Goal: Task Accomplishment & Management: Use online tool/utility

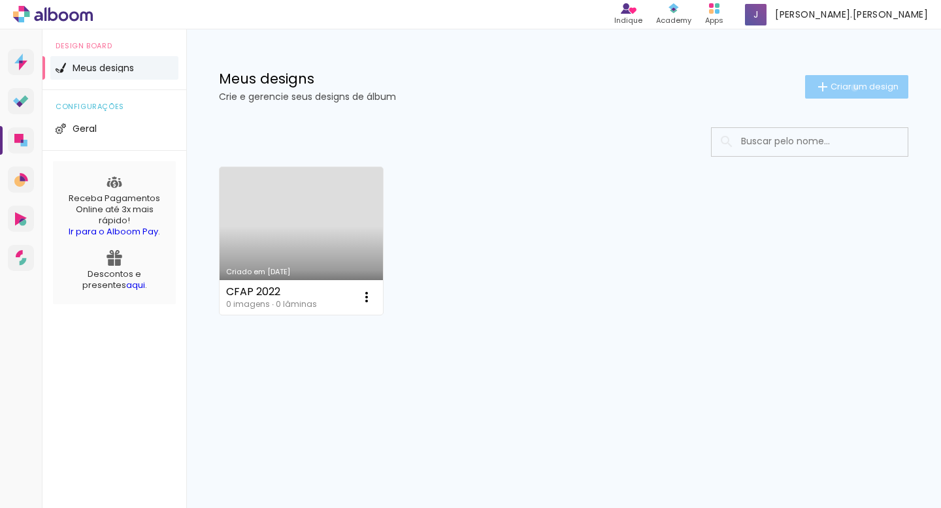
click at [852, 88] on span "Criar um design" at bounding box center [864, 86] width 68 height 8
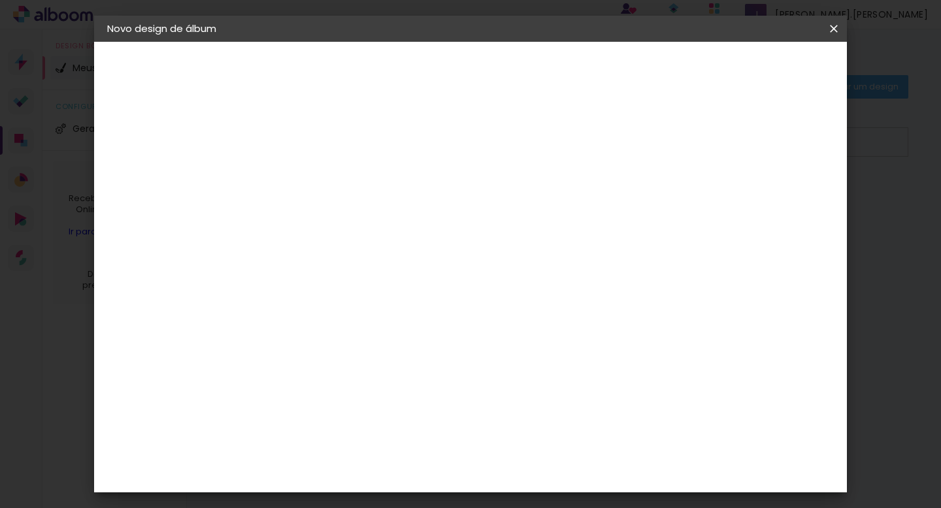
click at [833, 29] on iron-icon at bounding box center [834, 28] width 16 height 13
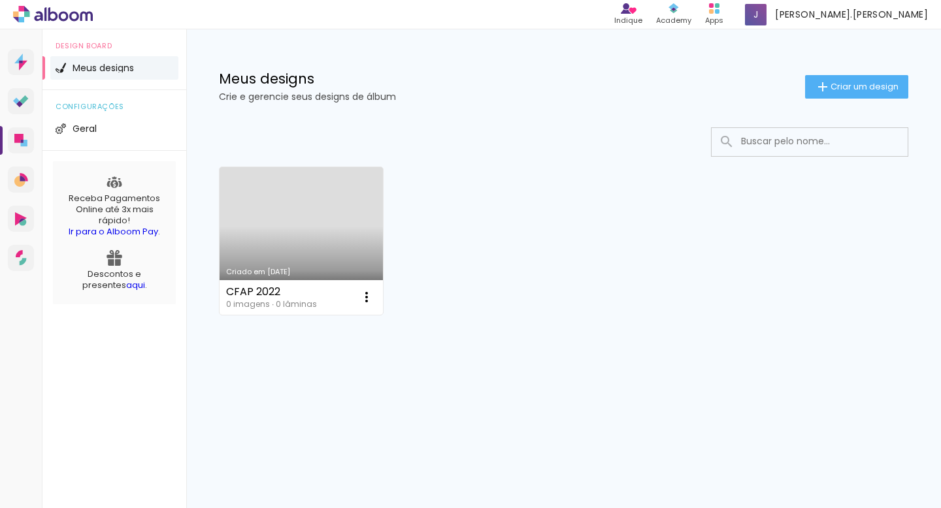
click at [324, 225] on link "Criado em [DATE]" at bounding box center [301, 241] width 163 height 148
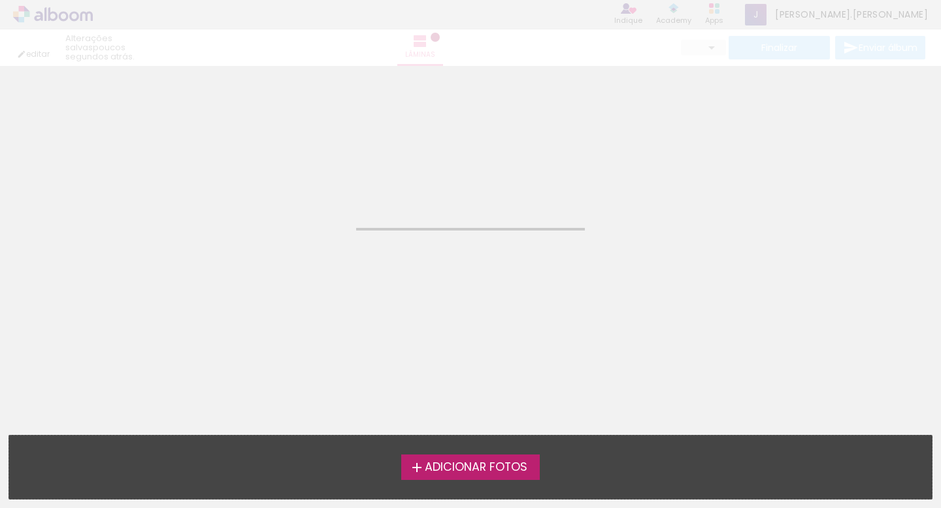
click at [442, 469] on span "Adicionar Fotos" at bounding box center [476, 468] width 103 height 12
click at [0, 0] on input "file" at bounding box center [0, 0] width 0 height 0
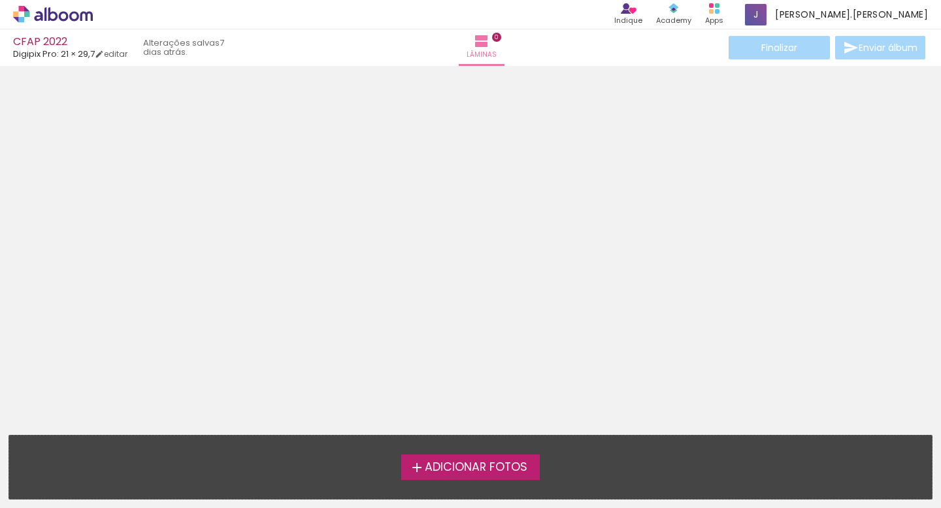
click at [514, 466] on span "Adicionar Fotos" at bounding box center [476, 468] width 103 height 12
click at [0, 0] on input "file" at bounding box center [0, 0] width 0 height 0
click at [116, 54] on link "editar" at bounding box center [111, 53] width 33 height 11
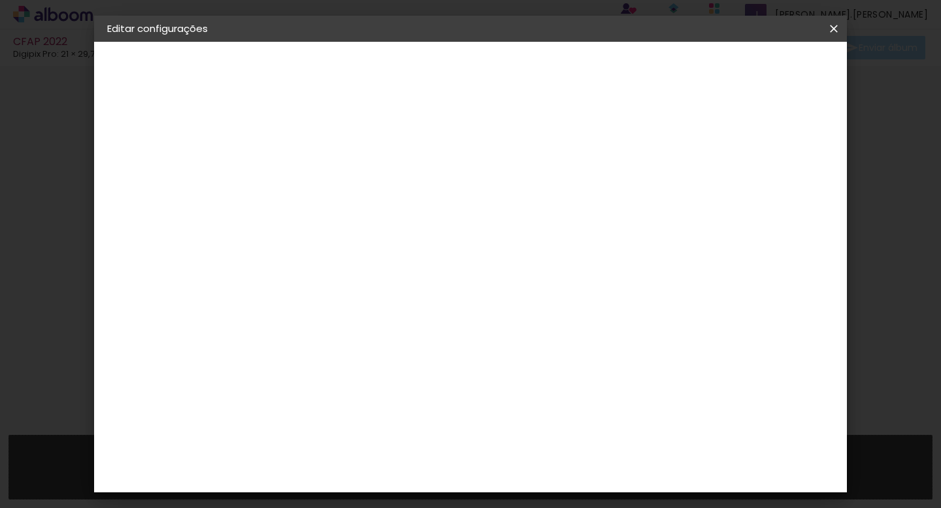
click at [463, 0] on html "link( href="../../bower_components/polymer/polymer.html" rel="import" ) picture…" at bounding box center [470, 254] width 941 height 508
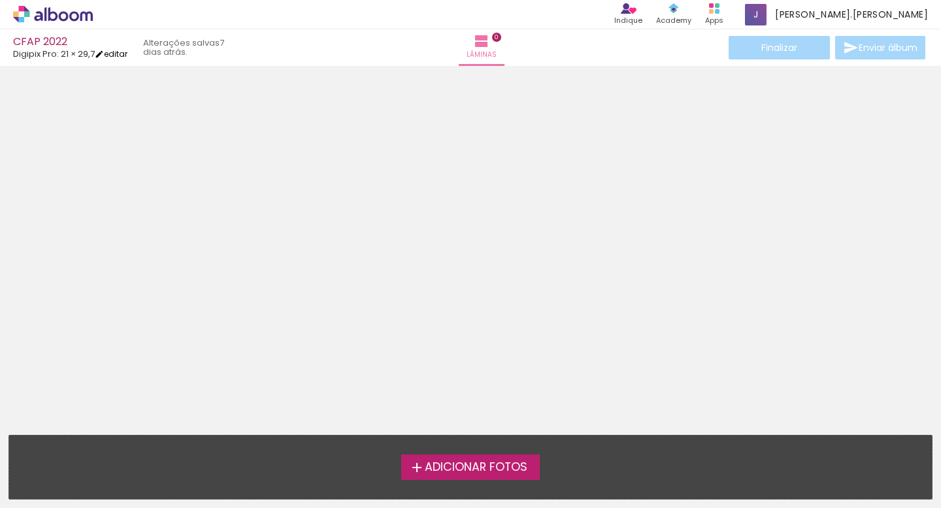
click at [122, 56] on link "editar" at bounding box center [111, 53] width 33 height 11
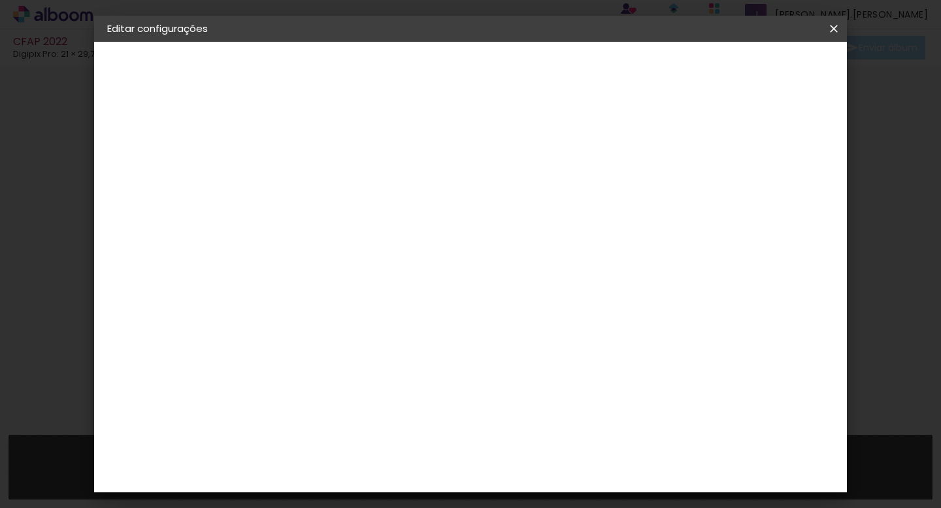
click at [161, 161] on div "Digipix Pro" at bounding box center [149, 161] width 29 height 18
click at [420, 148] on iron-icon at bounding box center [415, 149] width 10 height 10
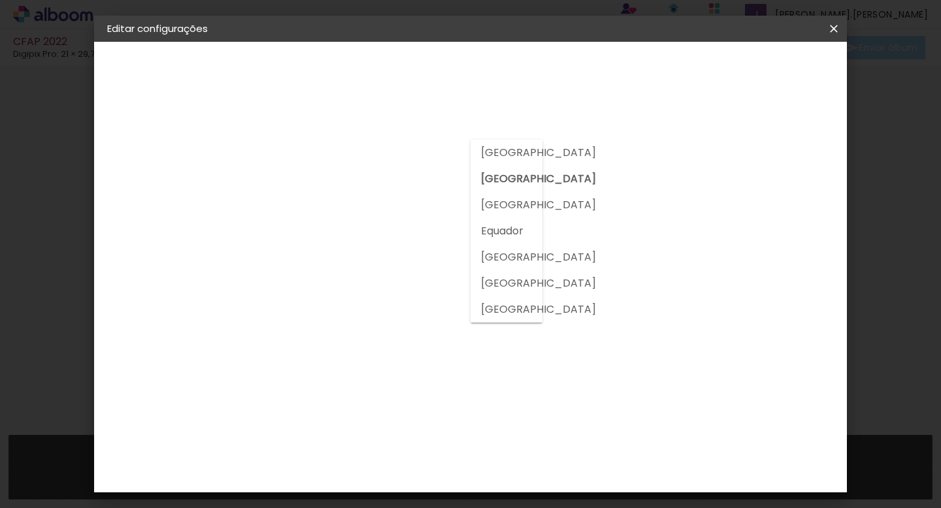
click at [516, 177] on div at bounding box center [506, 231] width 73 height 183
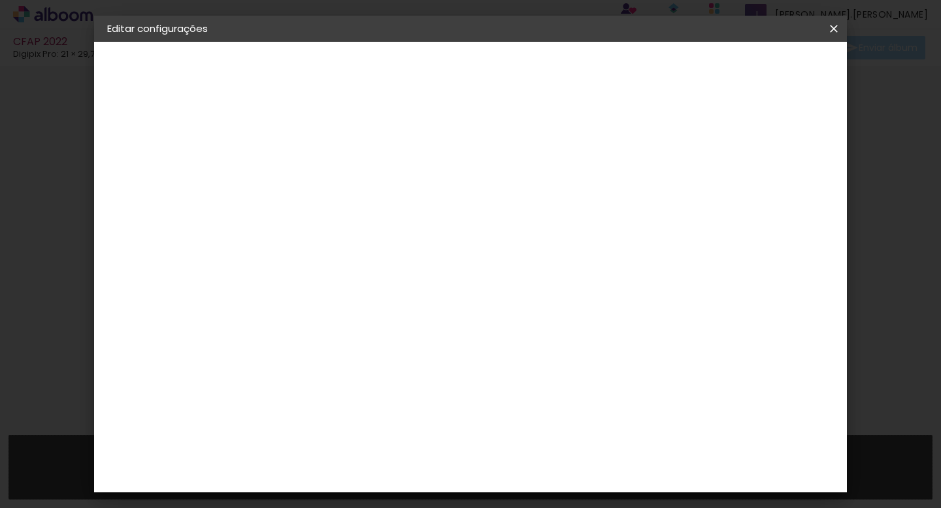
click at [420, 186] on input at bounding box center [354, 188] width 132 height 16
type input "dig"
type paper-input "dig"
click at [345, 291] on div "Digipix Pro" at bounding box center [328, 297] width 33 height 21
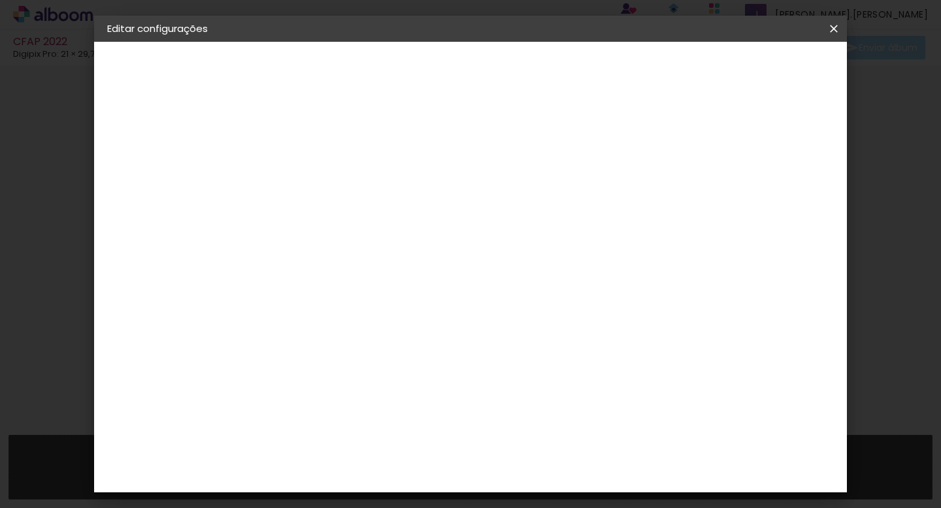
click at [345, 293] on div "Digipix Pro" at bounding box center [328, 297] width 33 height 21
click at [0, 0] on slot "Avançar" at bounding box center [0, 0] width 0 height 0
click at [372, 218] on input "text" at bounding box center [346, 228] width 51 height 20
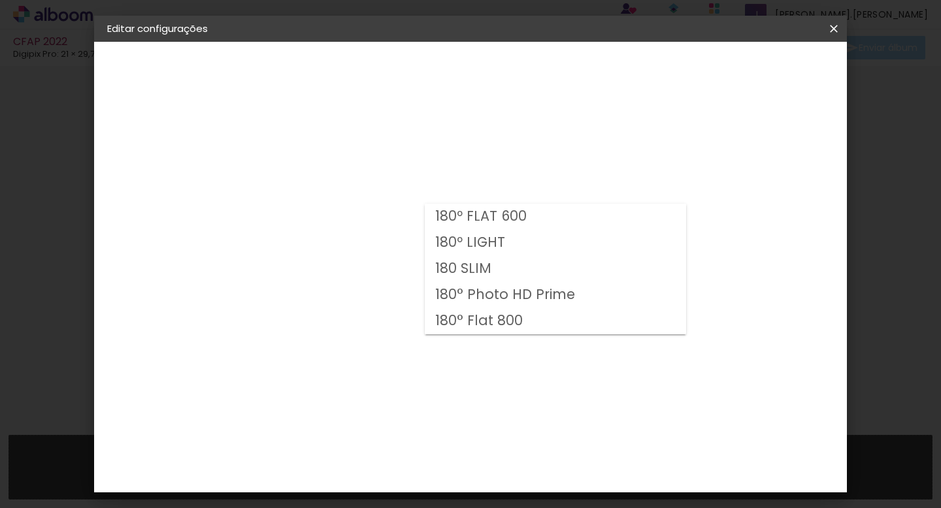
click at [0, 0] on slot "180º FLAT 600" at bounding box center [0, 0] width 0 height 0
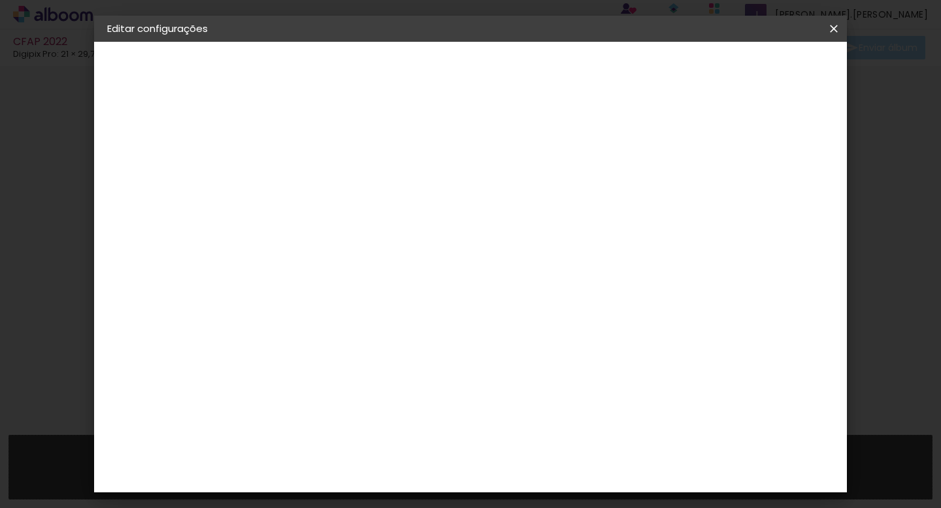
scroll to position [49, 0]
click at [497, 167] on iron-icon at bounding box center [489, 165] width 16 height 16
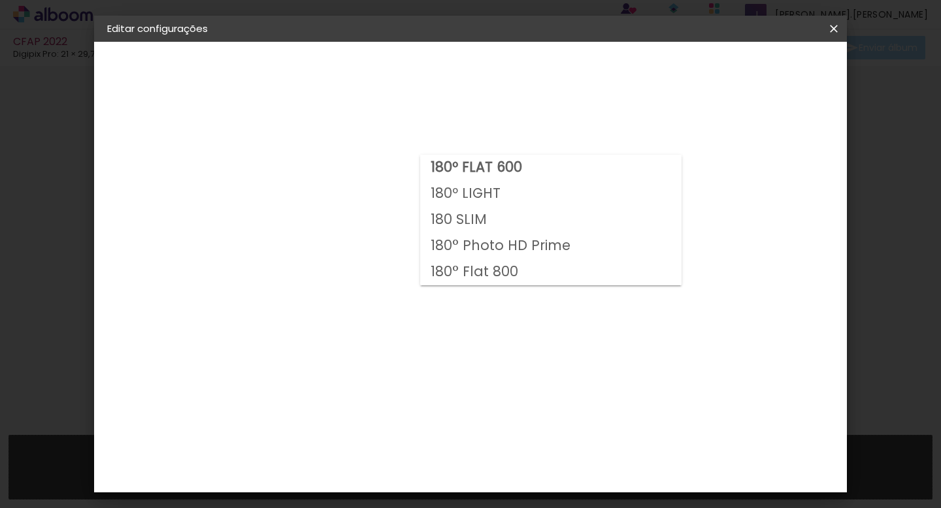
click at [500, 189] on paper-item "180º LIGHT" at bounding box center [550, 194] width 261 height 26
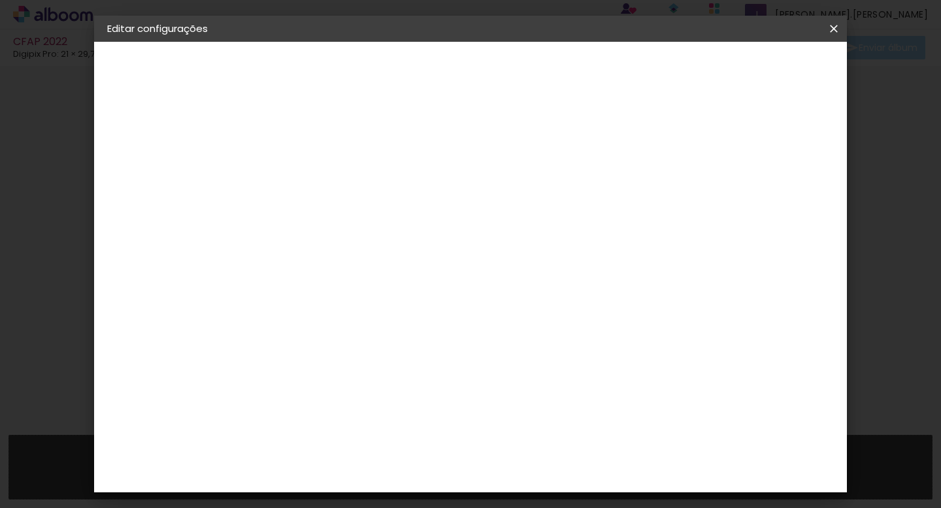
click at [481, 171] on input "180º LIGHT" at bounding box center [401, 166] width 160 height 20
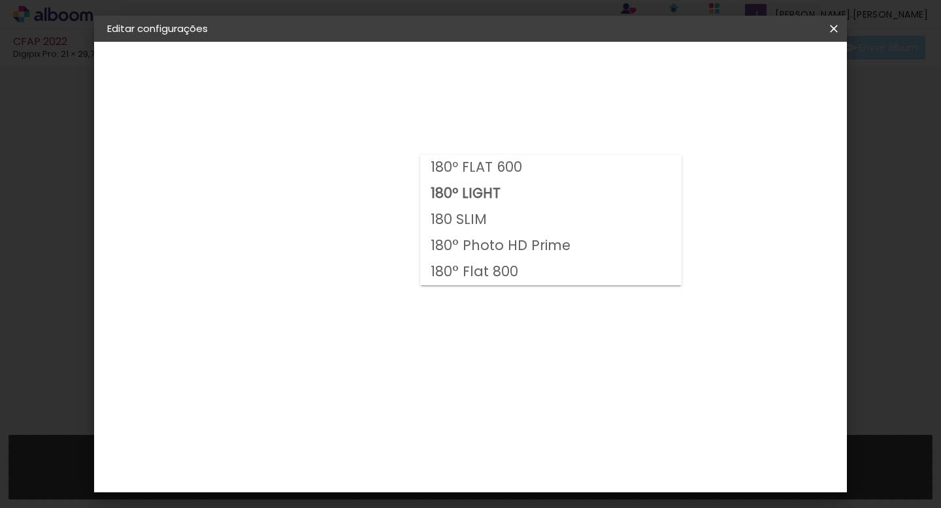
click at [608, 229] on paper-item "180 SLIM" at bounding box center [550, 220] width 261 height 26
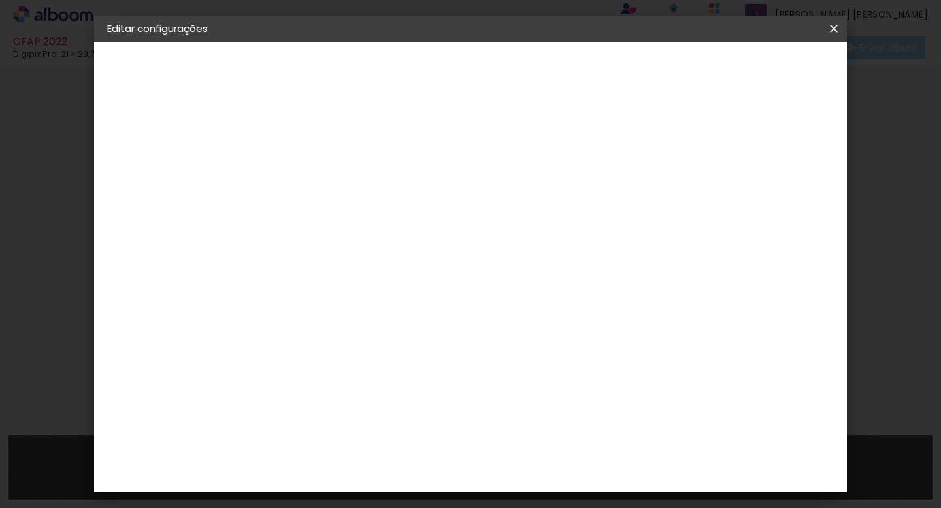
click at [497, 160] on iron-icon at bounding box center [489, 165] width 16 height 16
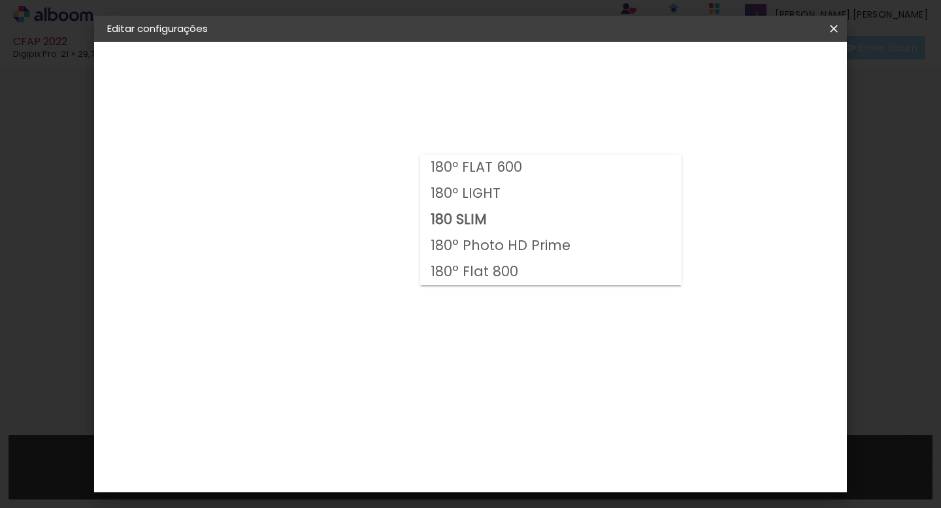
click at [535, 270] on paper-item "180° Flat 800" at bounding box center [550, 272] width 261 height 26
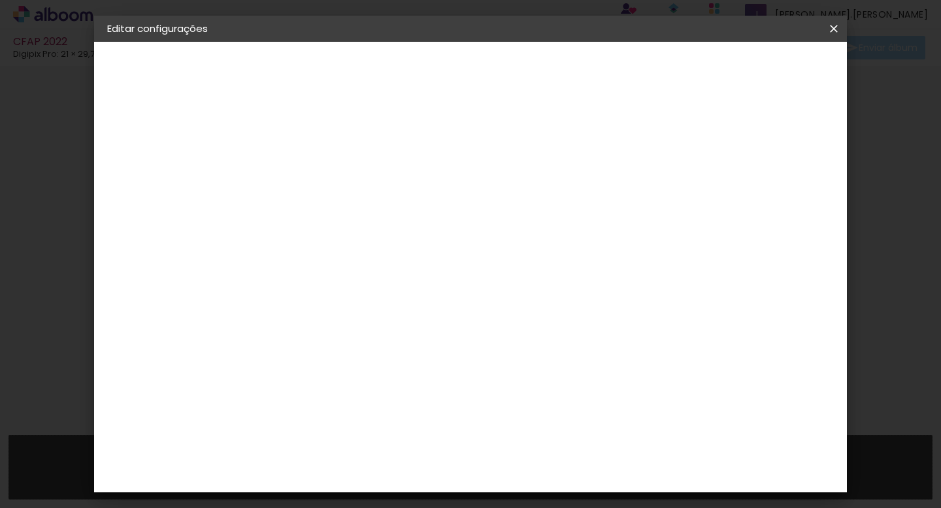
click at [534, 72] on div "Voltar Avançar" at bounding box center [469, 69] width 130 height 22
click at [163, 157] on div "Digipix Pro" at bounding box center [149, 161] width 29 height 18
click at [399, 305] on paper-item "Digipix Pro" at bounding box center [341, 298] width 115 height 34
click at [0, 0] on slot "Avançar" at bounding box center [0, 0] width 0 height 0
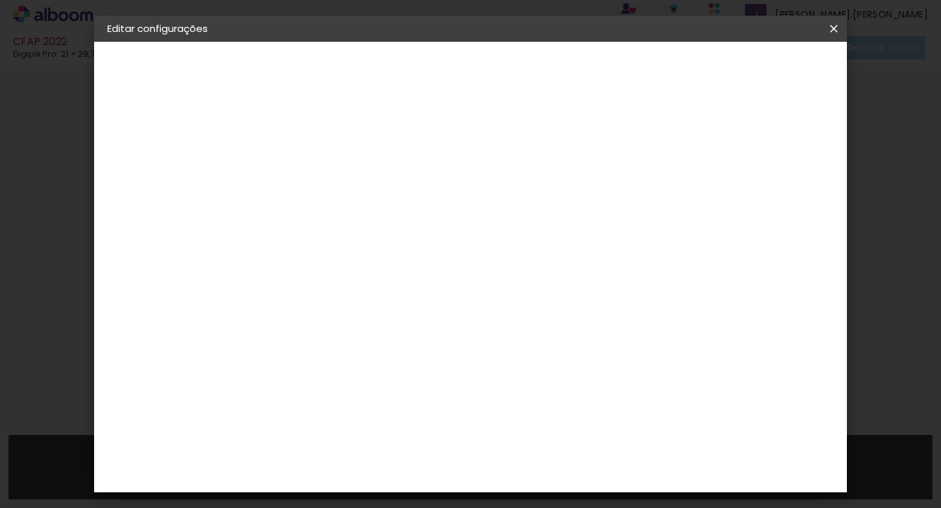
click at [372, 220] on input "text" at bounding box center [346, 228] width 51 height 20
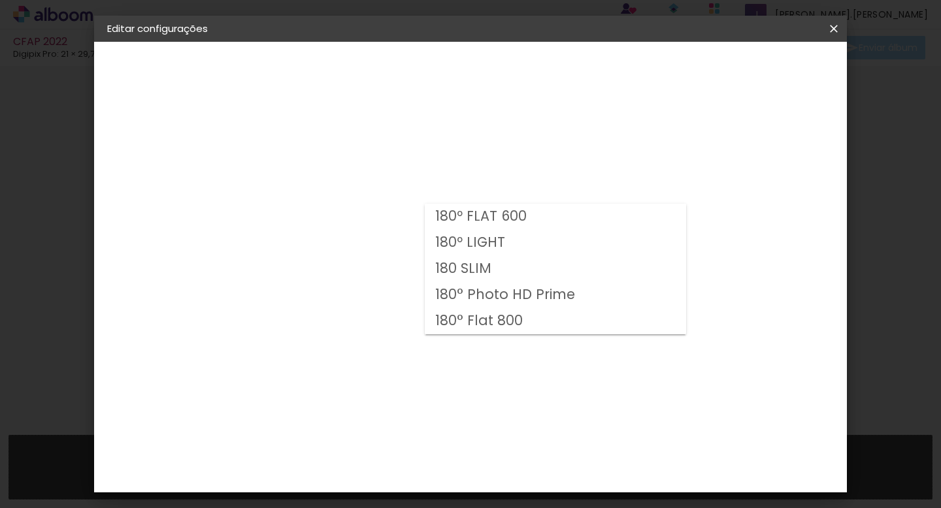
click at [595, 323] on paper-item "180° Flat 800" at bounding box center [555, 321] width 261 height 26
type input "180° Flat 800"
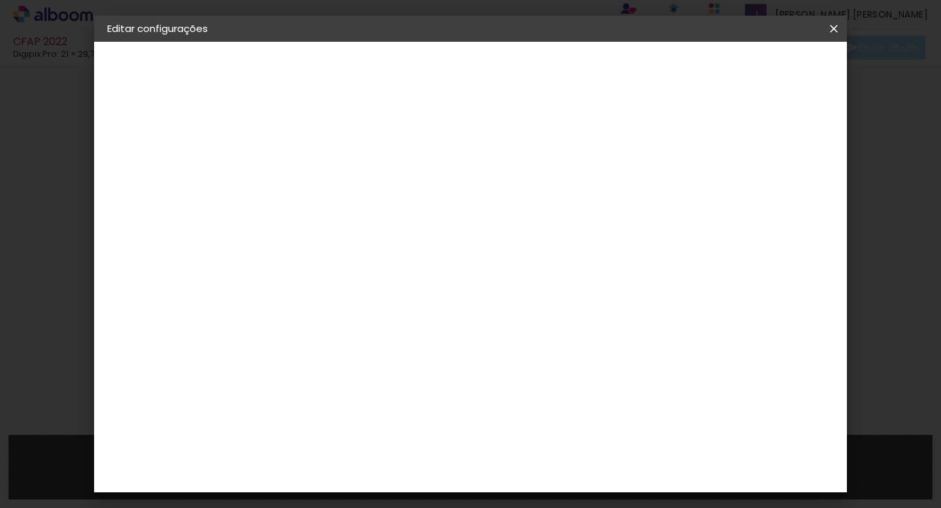
scroll to position [157, 0]
click at [500, 395] on span "30.3 × 60 cm" at bounding box center [478, 408] width 43 height 27
click at [0, 0] on slot "Avançar" at bounding box center [0, 0] width 0 height 0
click at [678, 138] on div at bounding box center [672, 141] width 12 height 12
type paper-checkbox "on"
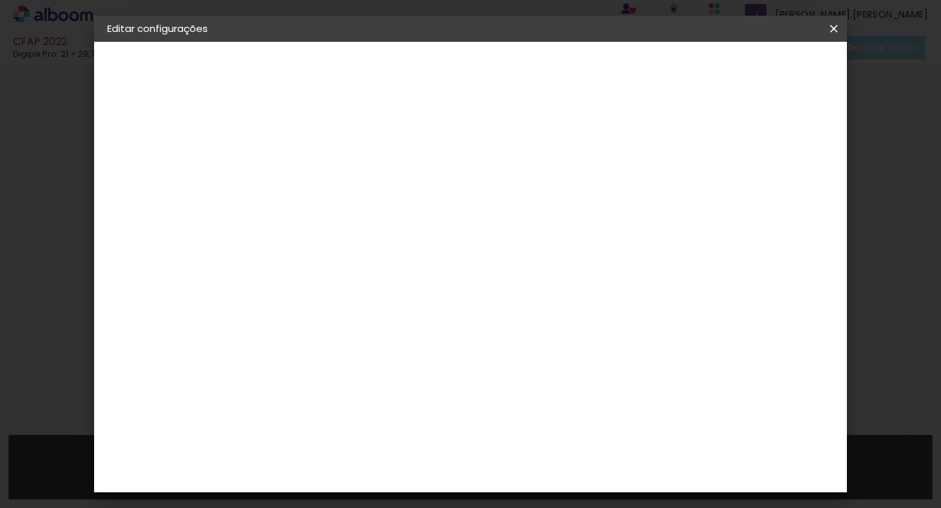
scroll to position [29, 0]
click at [752, 73] on span "Salvar configurações" at bounding box center [703, 69] width 97 height 9
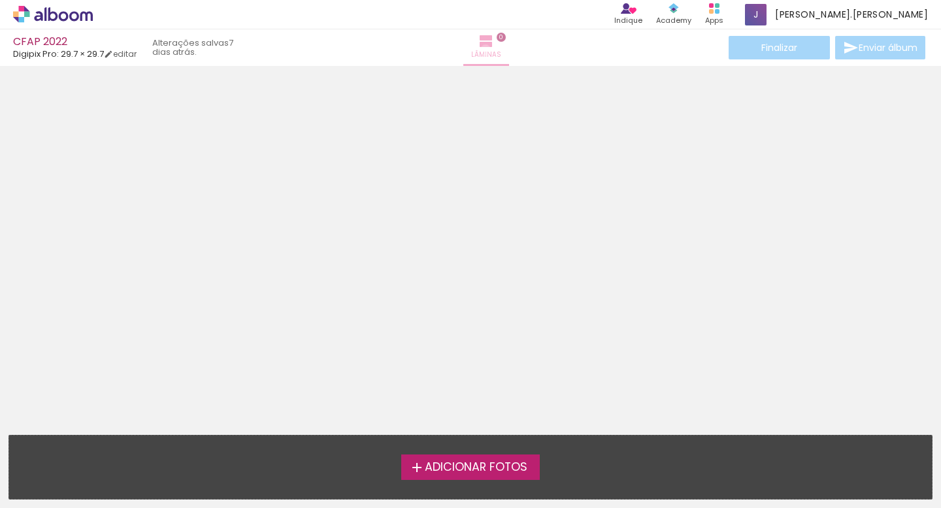
click at [471, 50] on span "Lâminas" at bounding box center [486, 55] width 30 height 12
click at [859, 48] on div "Finalizar Enviar álbum" at bounding box center [827, 48] width 202 height 24
click at [773, 45] on div "Finalizar Enviar álbum" at bounding box center [827, 48] width 202 height 24
click at [353, 195] on div at bounding box center [470, 247] width 941 height 352
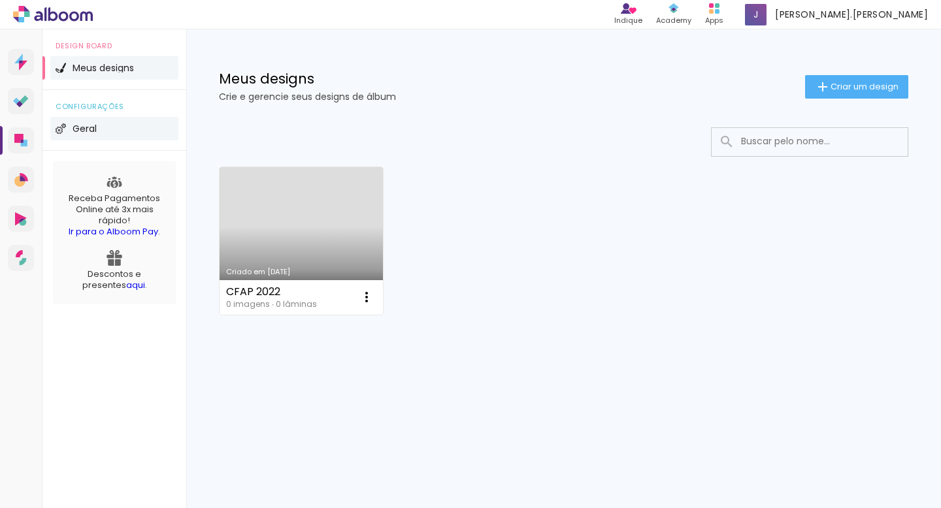
click at [79, 131] on span "Geral" at bounding box center [85, 128] width 24 height 9
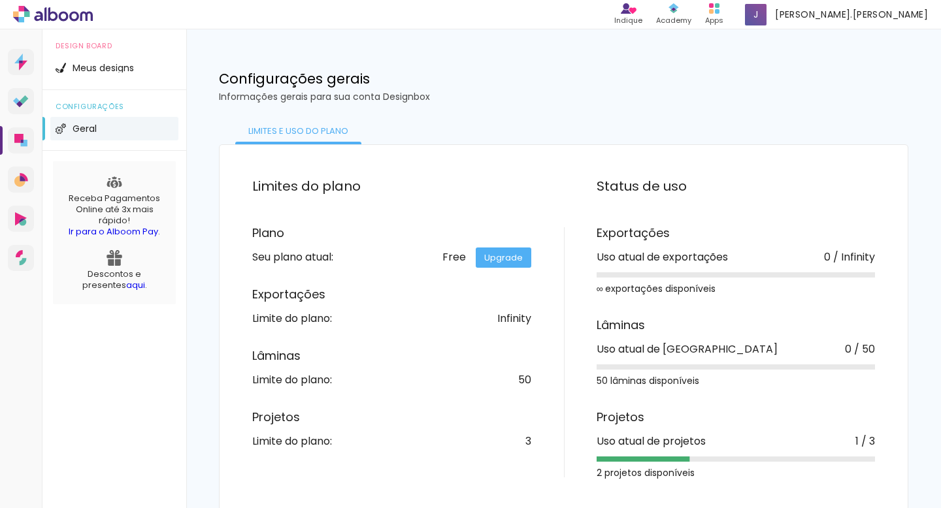
scroll to position [3, 0]
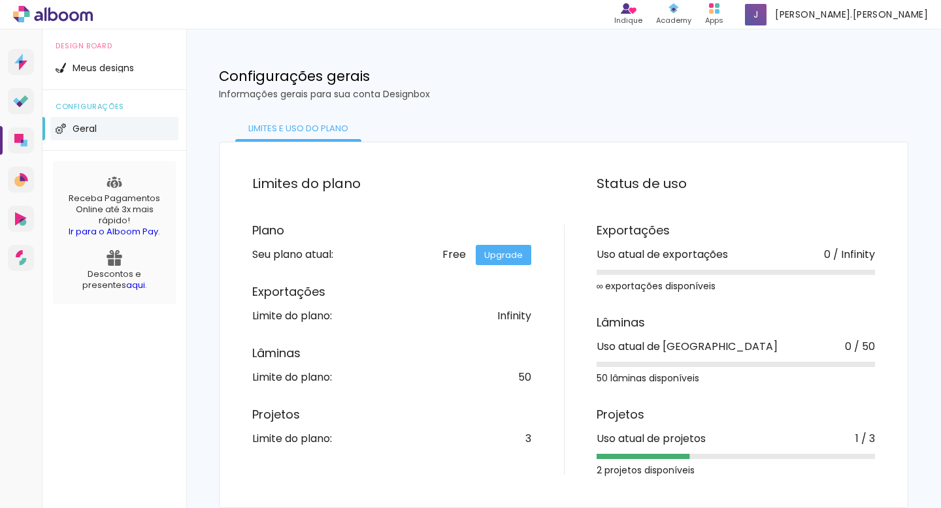
click at [500, 252] on link "Upgrade" at bounding box center [504, 255] width 56 height 20
click at [16, 176] on icon at bounding box center [21, 180] width 14 height 14
click at [22, 223] on icon at bounding box center [22, 222] width 7 height 7
